Goal: Task Accomplishment & Management: Manage account settings

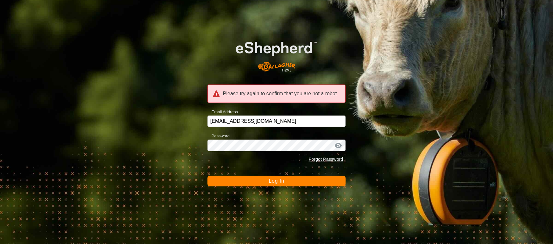
click at [277, 182] on span "Log In" at bounding box center [276, 180] width 16 height 5
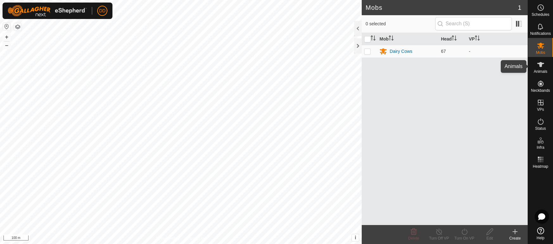
click at [539, 69] on es-animals-svg-icon at bounding box center [540, 64] width 11 height 10
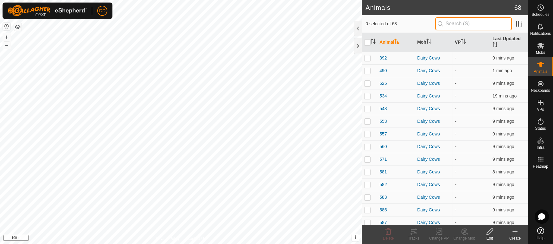
click at [447, 23] on input "text" at bounding box center [473, 23] width 77 height 13
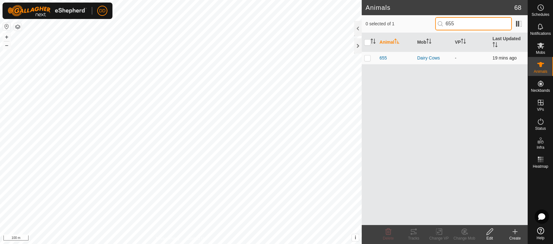
type input "655"
click at [369, 55] on p-checkbox at bounding box center [367, 57] width 6 height 5
checkbox input "true"
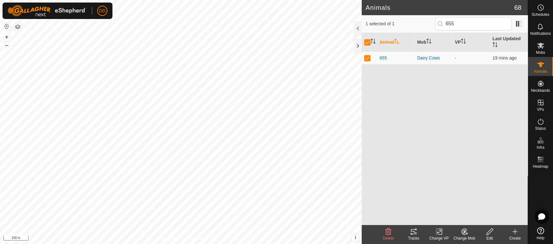
click at [469, 234] on change-mob-svg-icon at bounding box center [463, 232] width 25 height 8
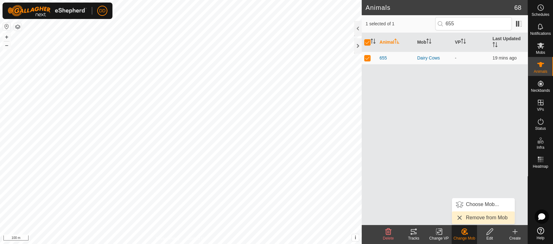
click at [470, 215] on link "Remove from Mob" at bounding box center [483, 217] width 63 height 13
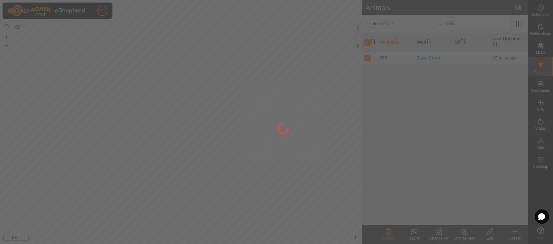
checkbox input "false"
